Goal: Check status: Check status

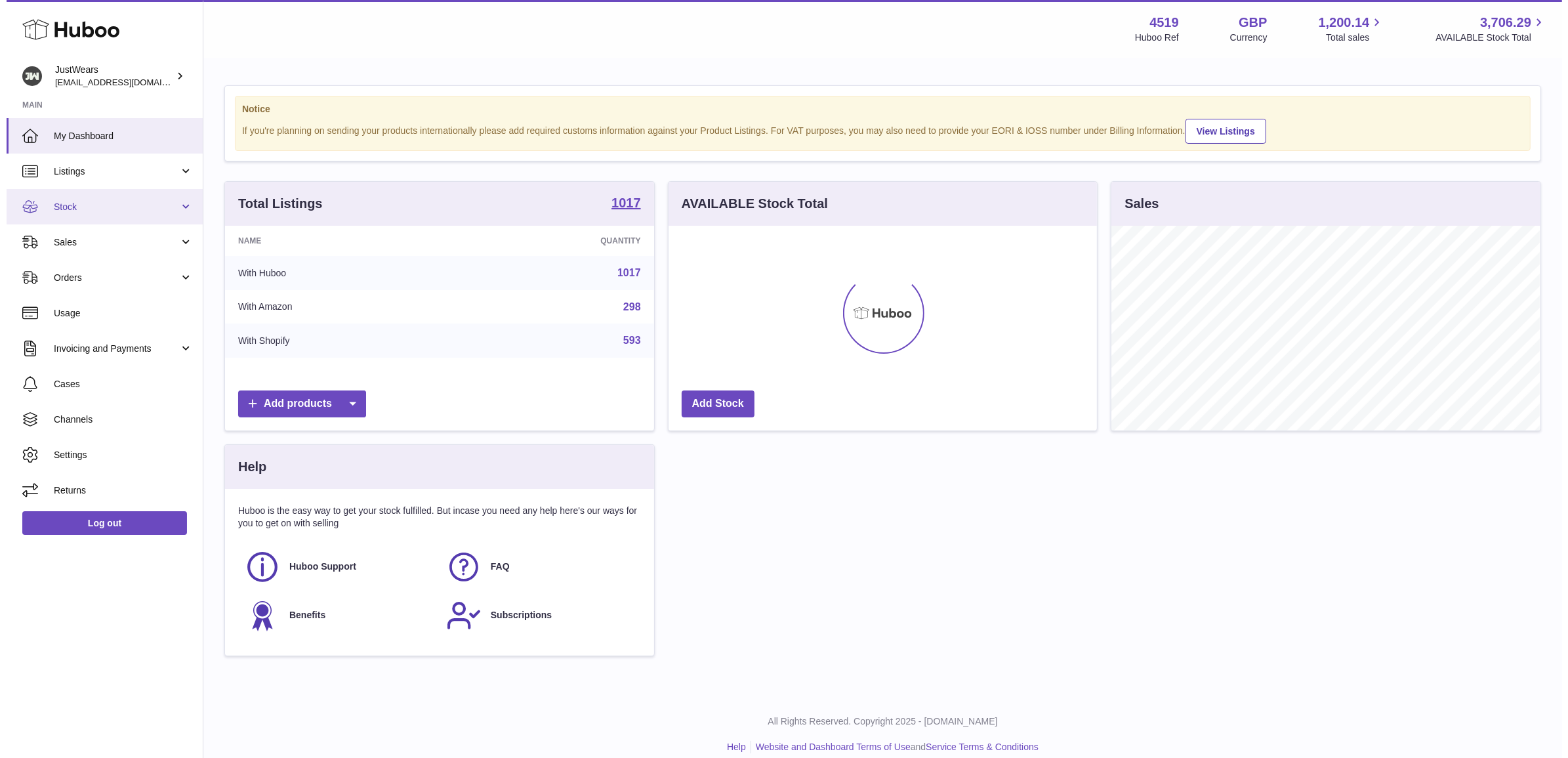
scroll to position [204, 428]
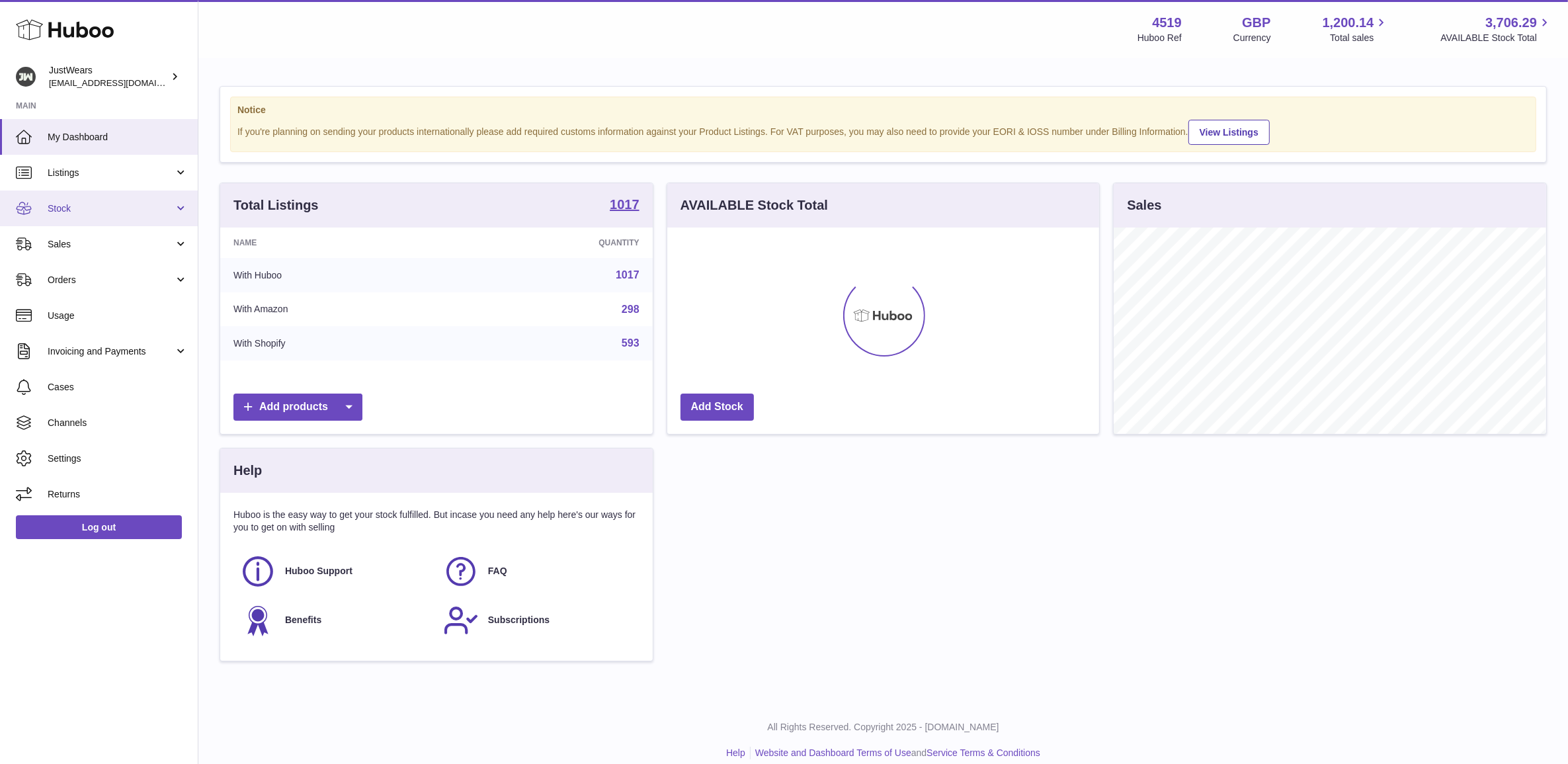
click at [93, 191] on link "Stock" at bounding box center [99, 209] width 198 height 36
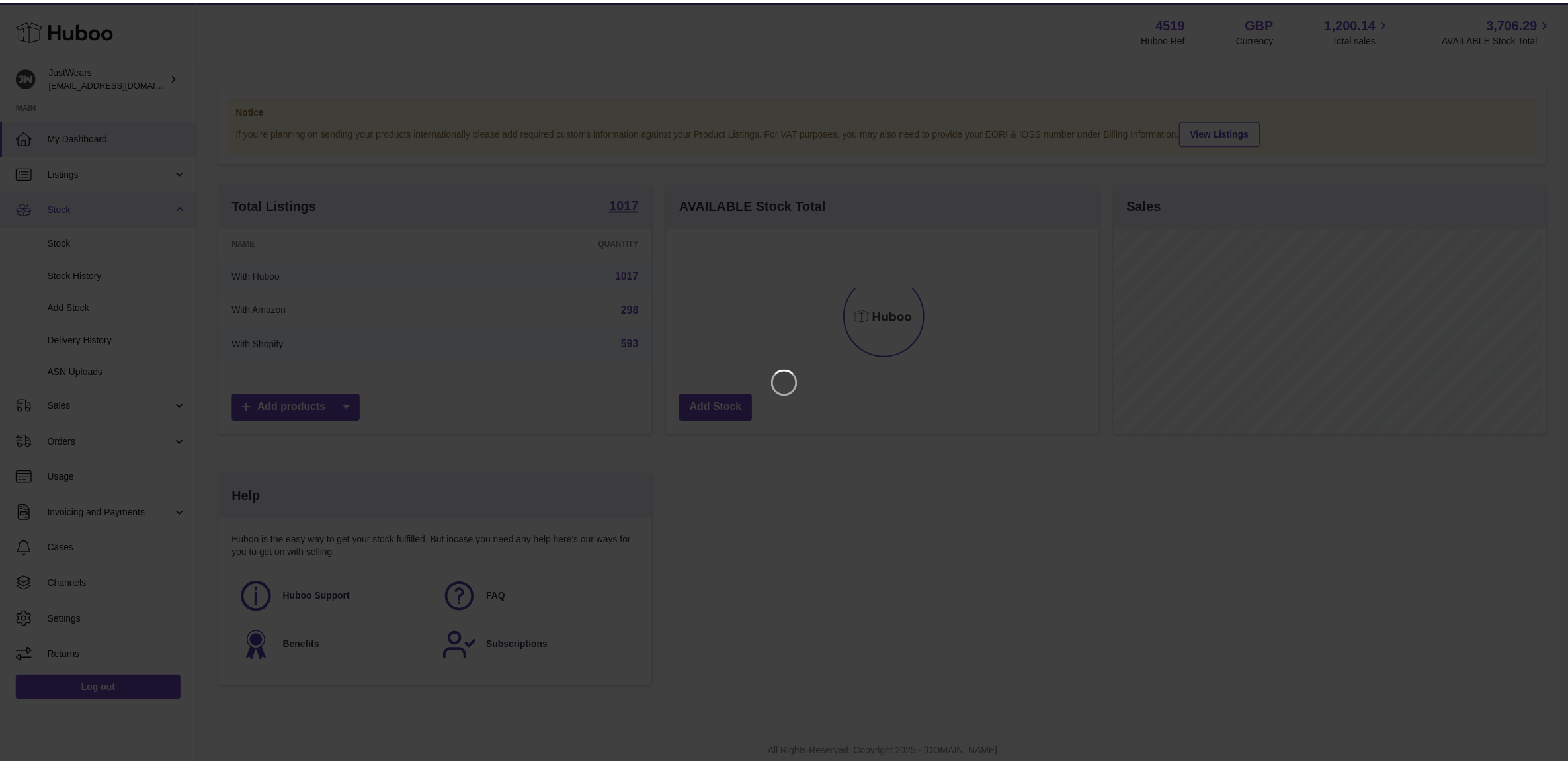
scroll to position [205, 435]
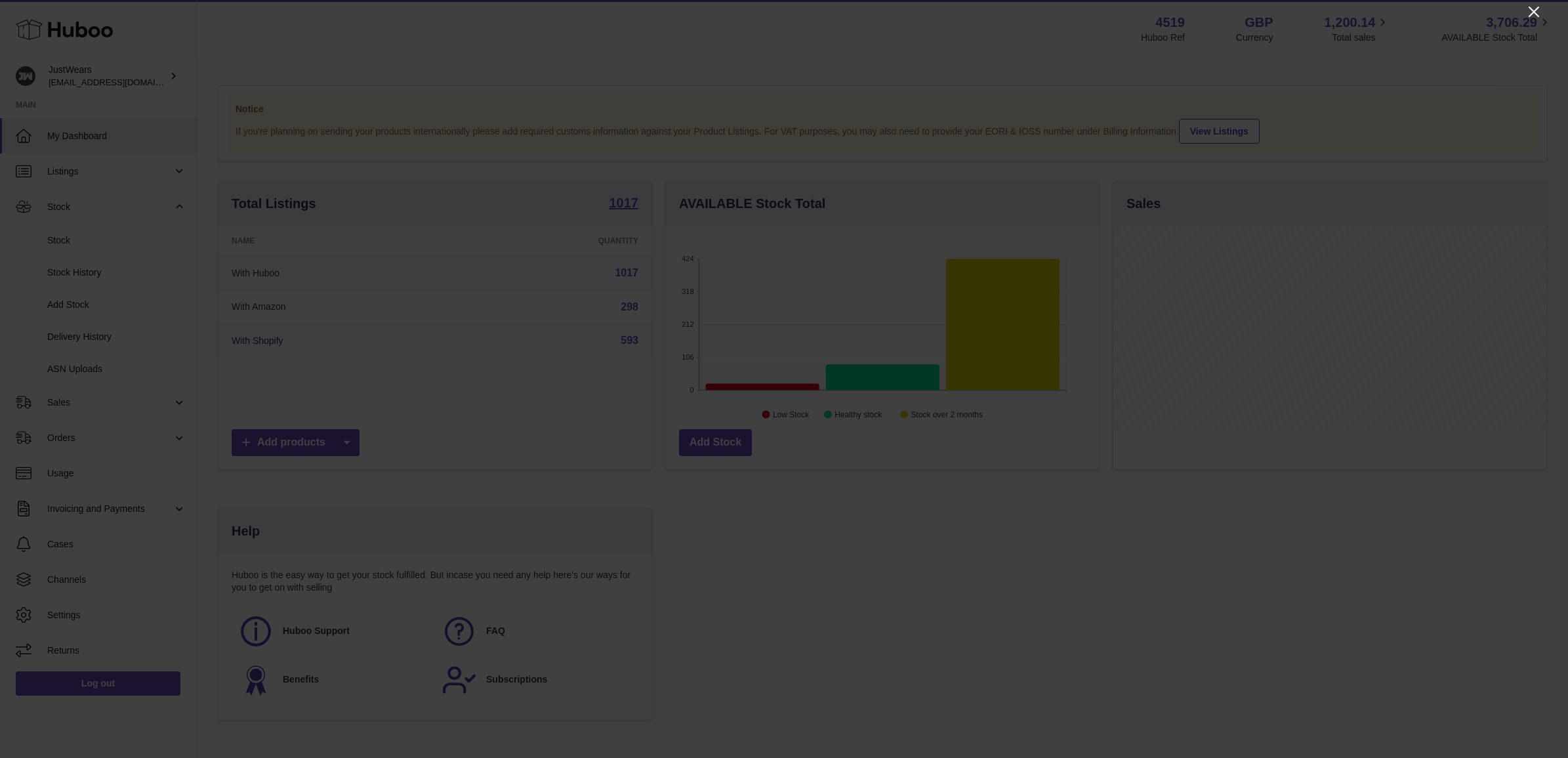
click at [1532, 17] on icon "Close" at bounding box center [1533, 11] width 15 height 15
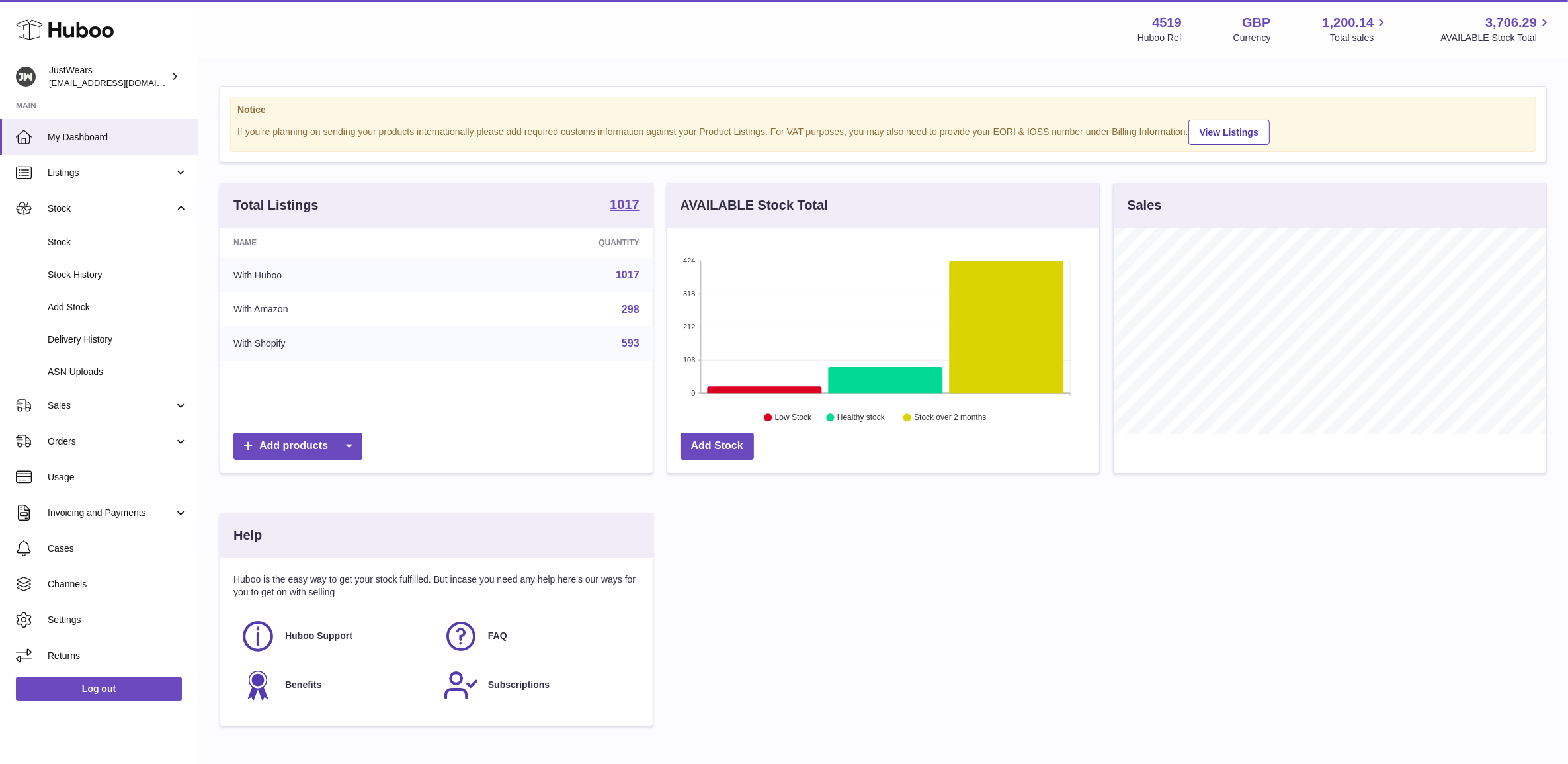
scroll to position [661433, 660883]
click at [104, 408] on span "Sales" at bounding box center [110, 405] width 126 height 12
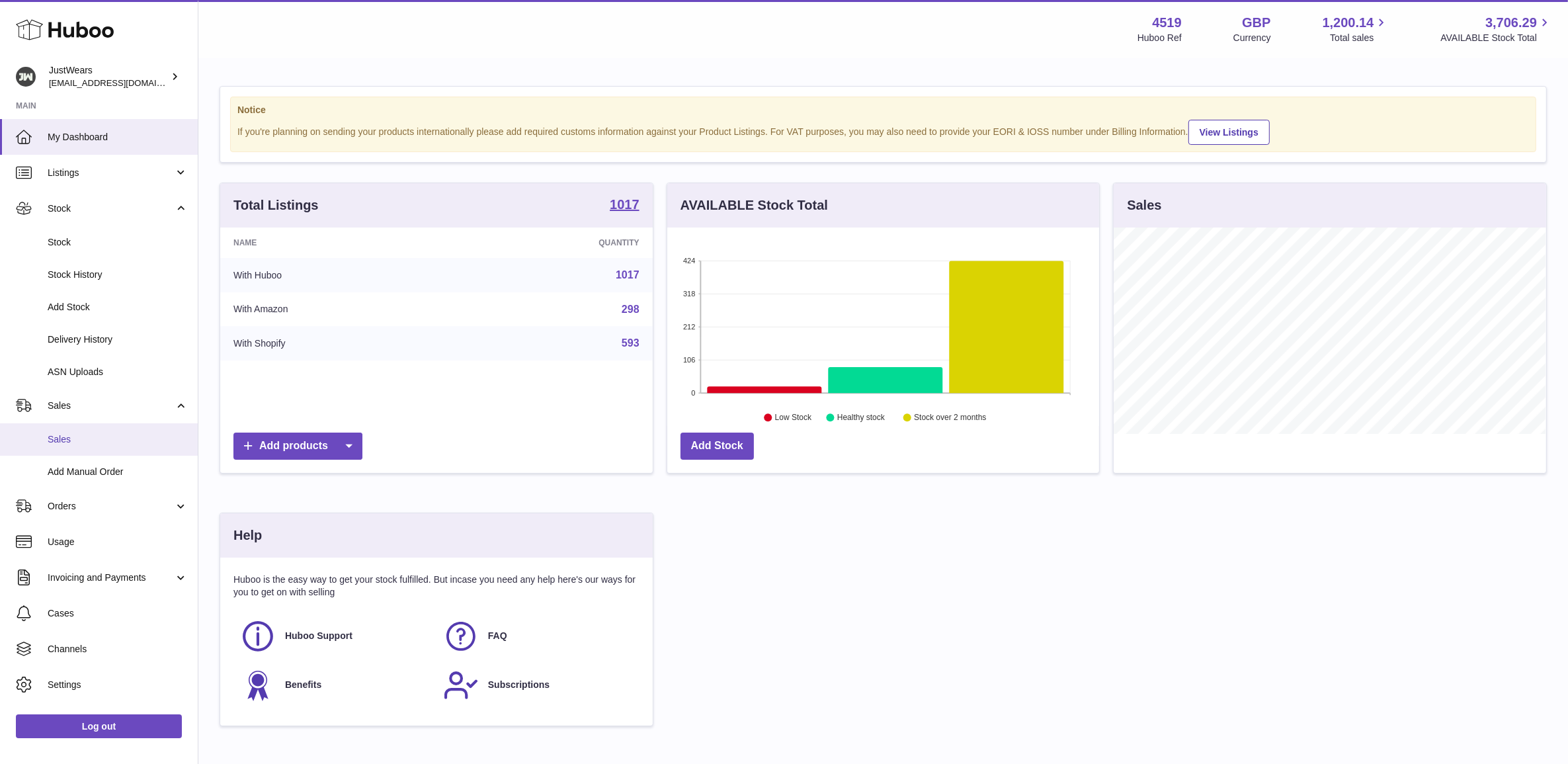
click at [103, 438] on span "Sales" at bounding box center [117, 439] width 140 height 12
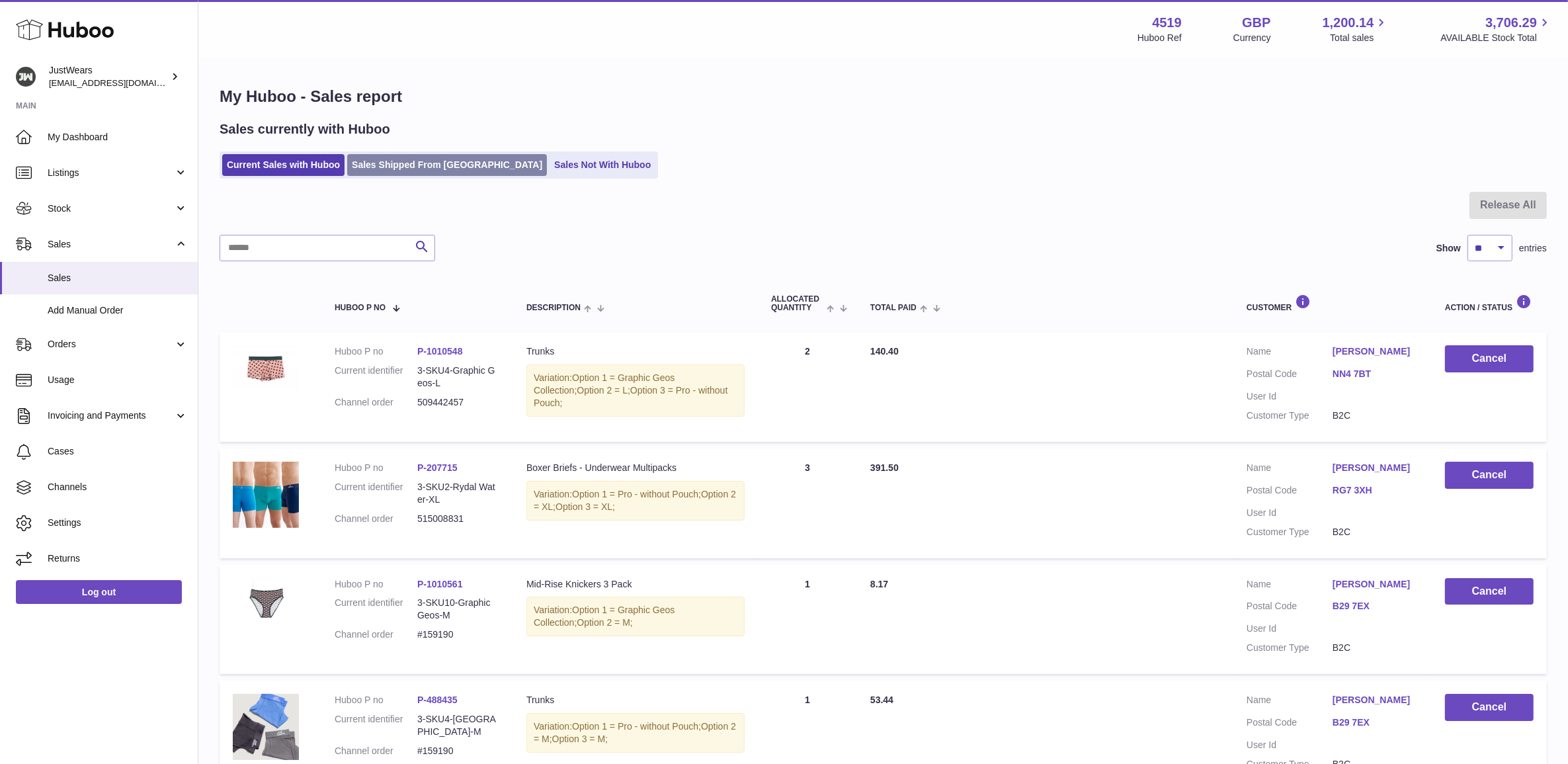
click at [404, 160] on link "Sales Shipped From [GEOGRAPHIC_DATA]" at bounding box center [447, 165] width 200 height 22
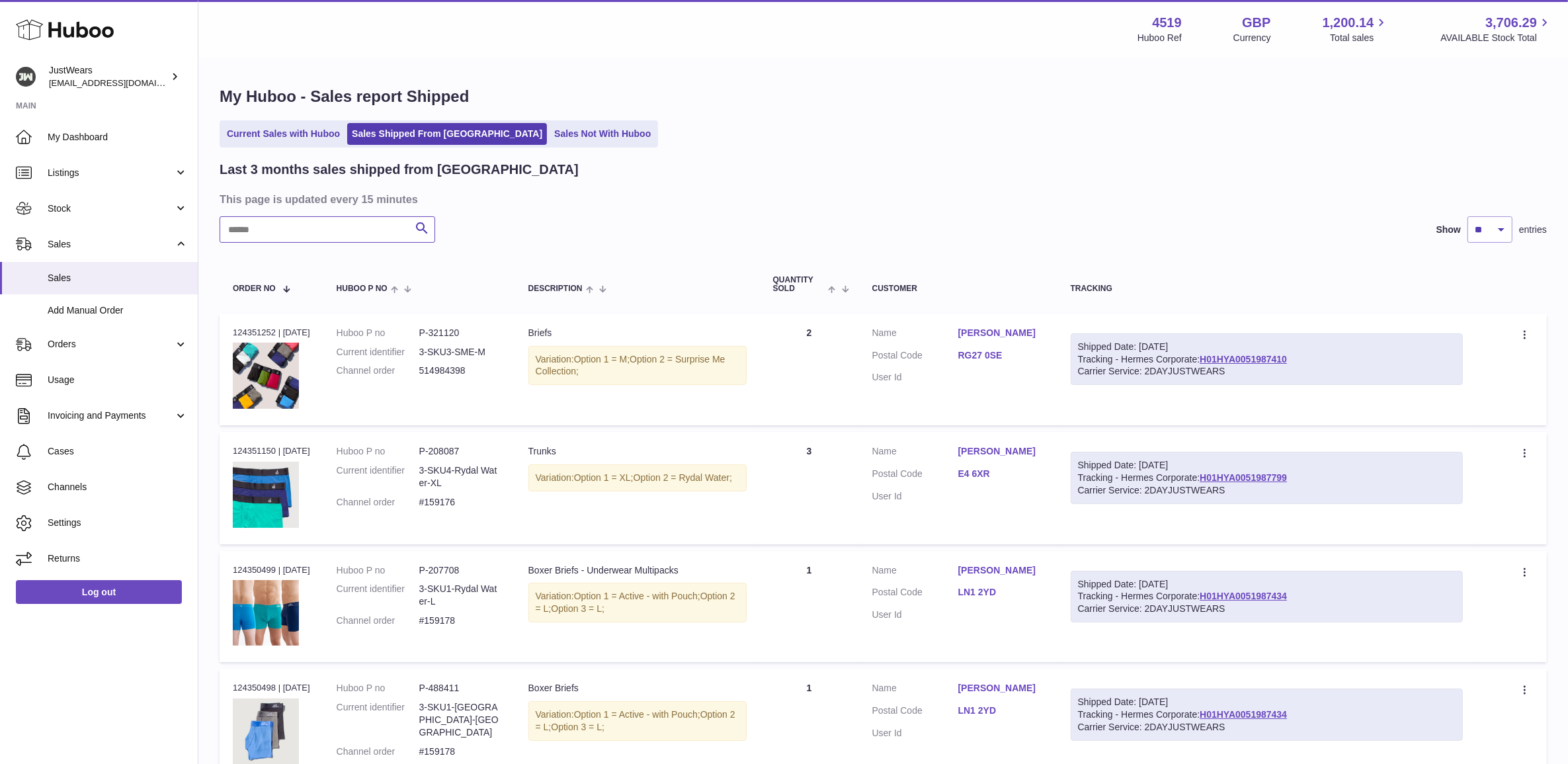
click at [285, 240] on input "text" at bounding box center [327, 229] width 216 height 26
click at [239, 233] on input "text" at bounding box center [327, 229] width 216 height 26
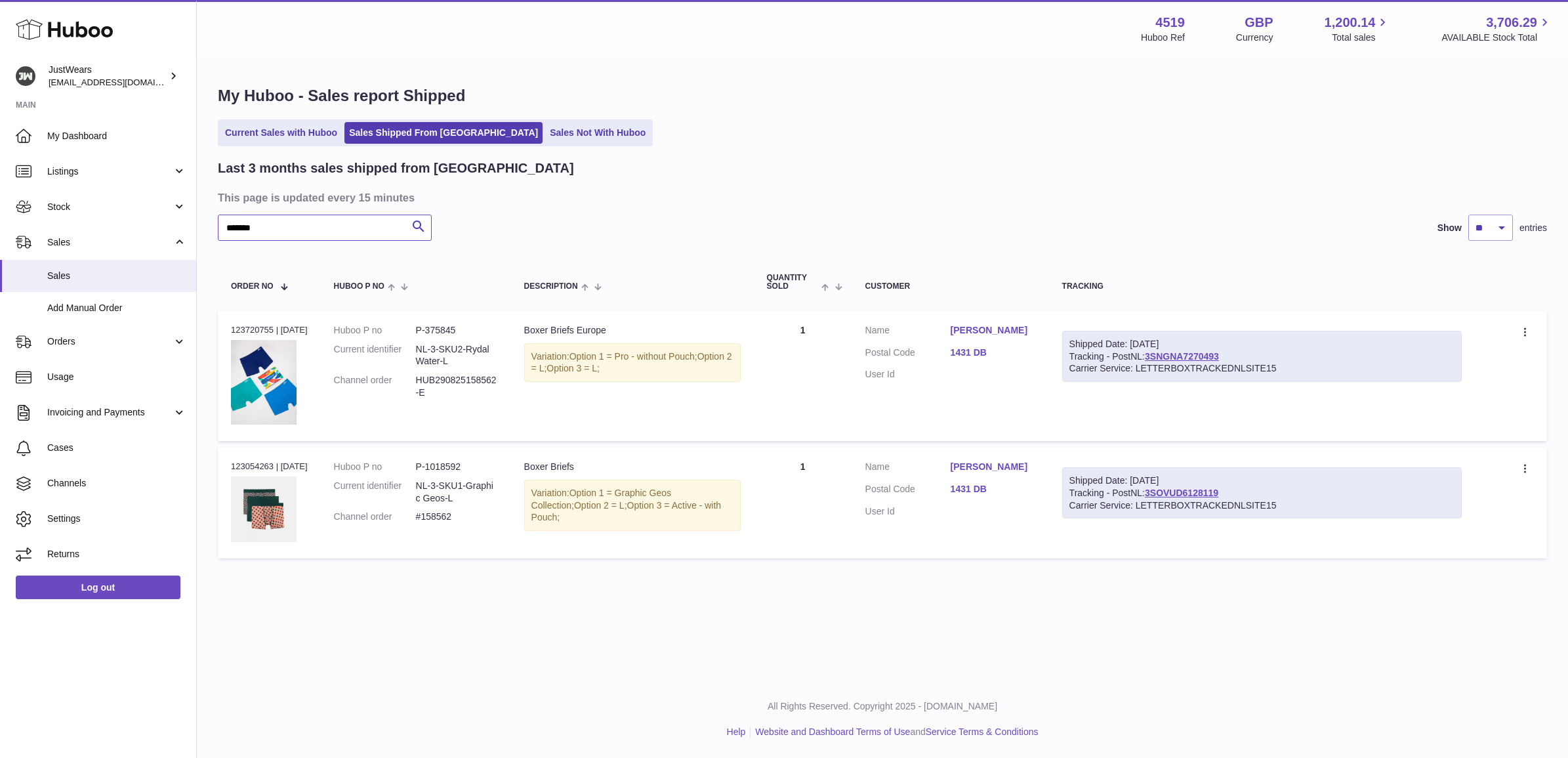
type input "*******"
click at [458, 525] on dl "Huboo P no P-1018592 Current identifier NL-3-SKU1-Graphic Geos-L Channel order …" at bounding box center [416, 496] width 164 height 70
copy tr "#158562 Description"
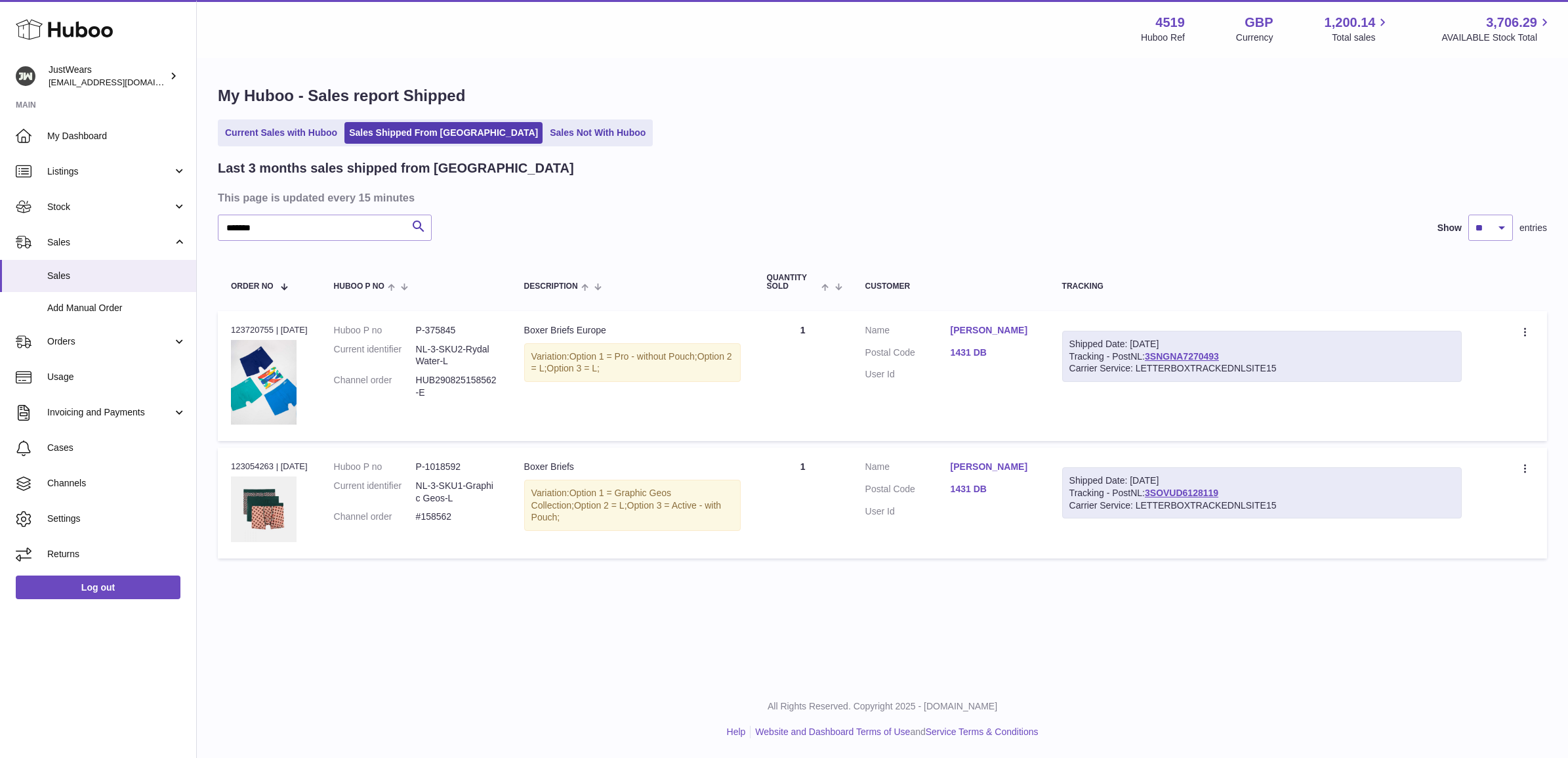
click at [243, 471] on div "Order no 123054263 | 18th Aug" at bounding box center [269, 467] width 77 height 12
copy div "123054263"
